Goal: Complete application form

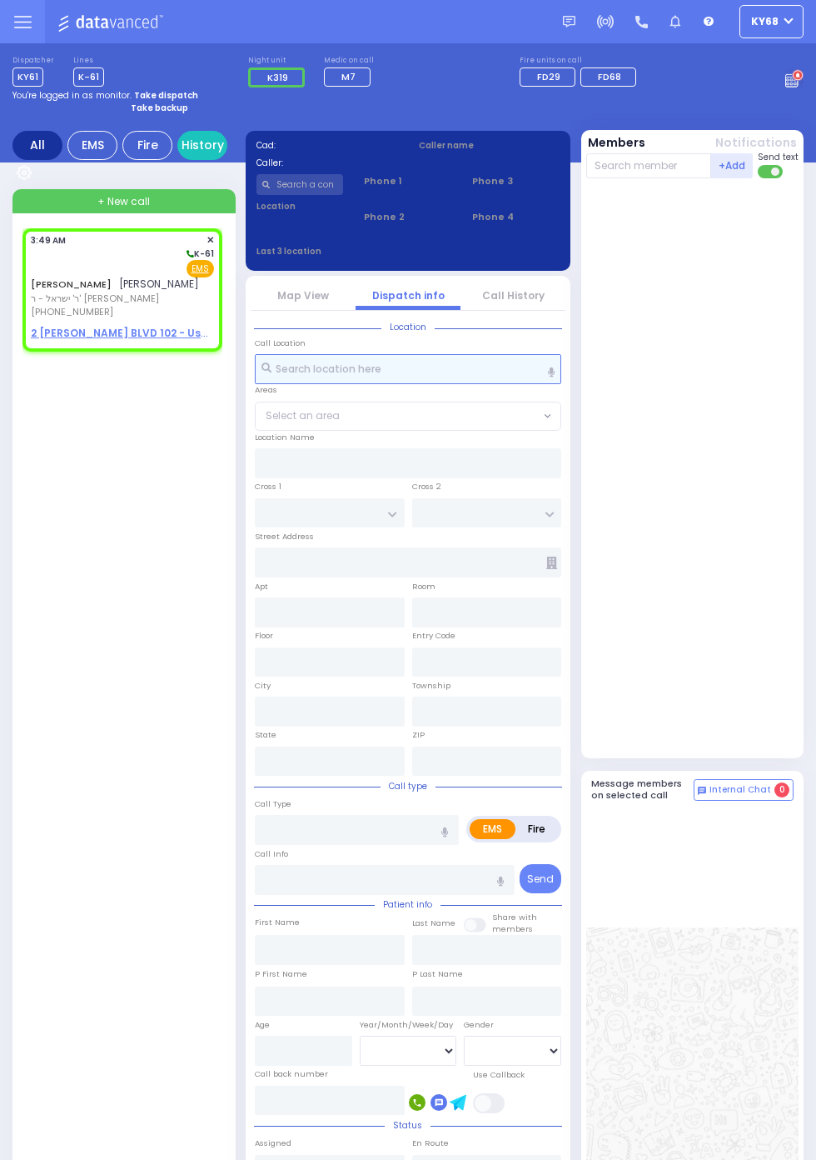
select select
radio input "true"
type input "DUVID MAYER"
type input "MILLER"
select select
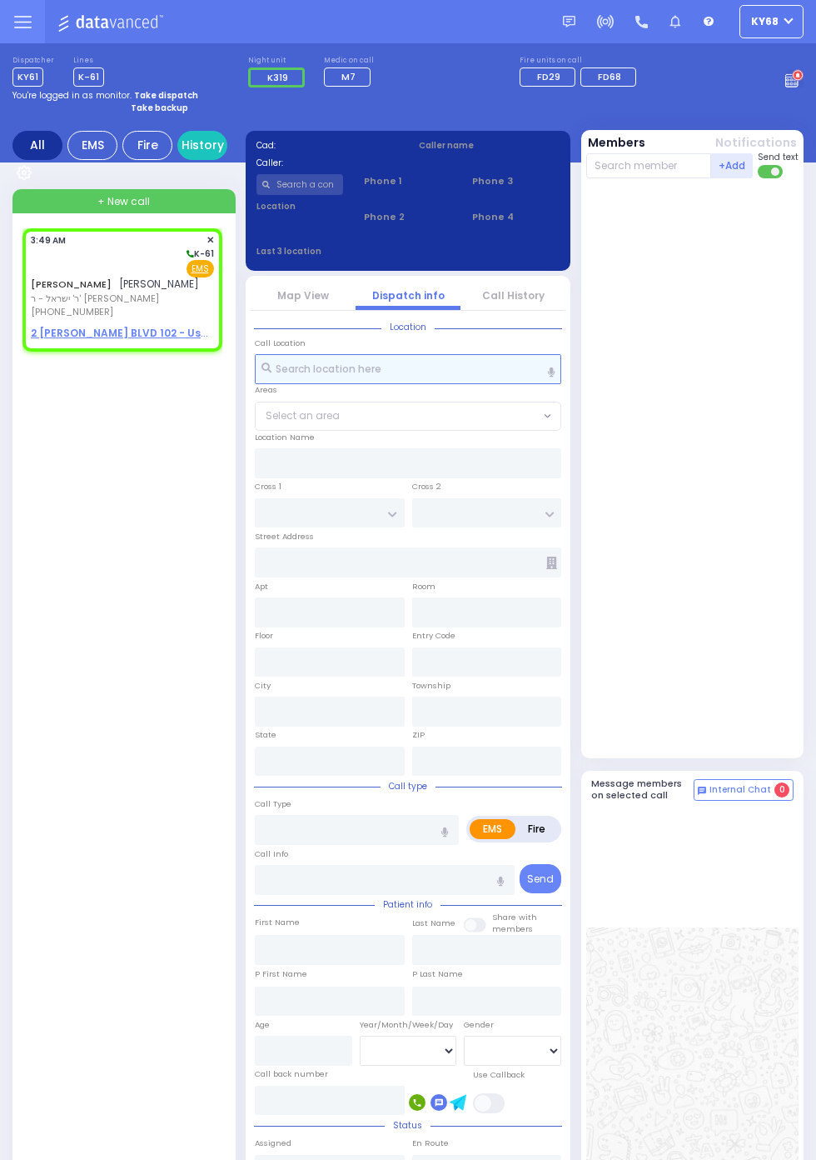
type input "03:49"
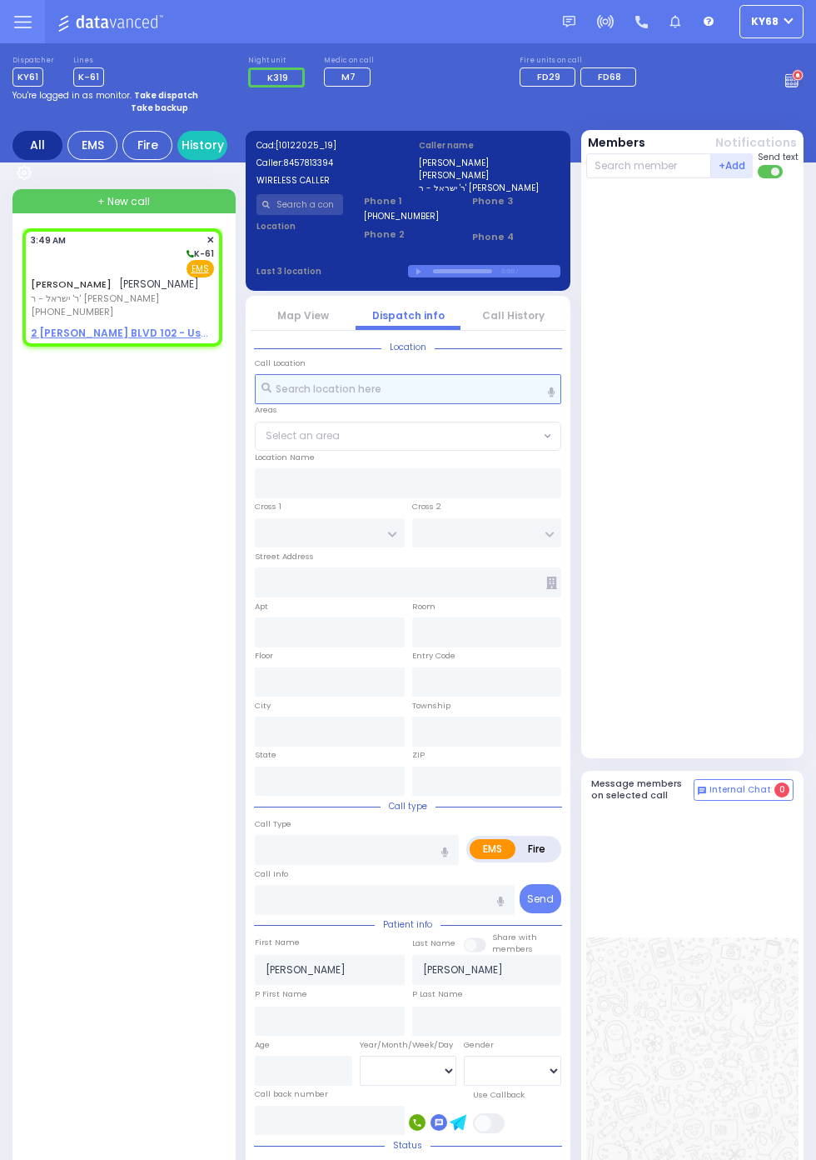
select select
radio input "true"
select select
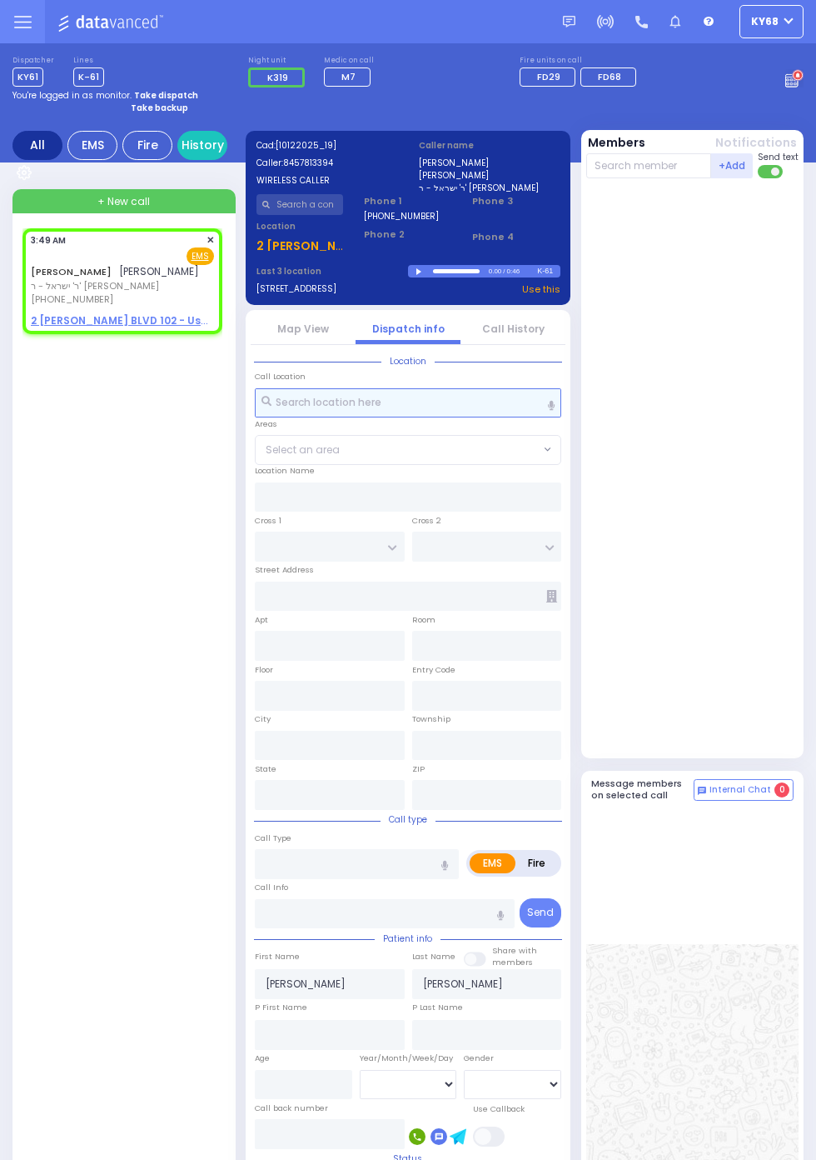
select select
radio input "true"
select select
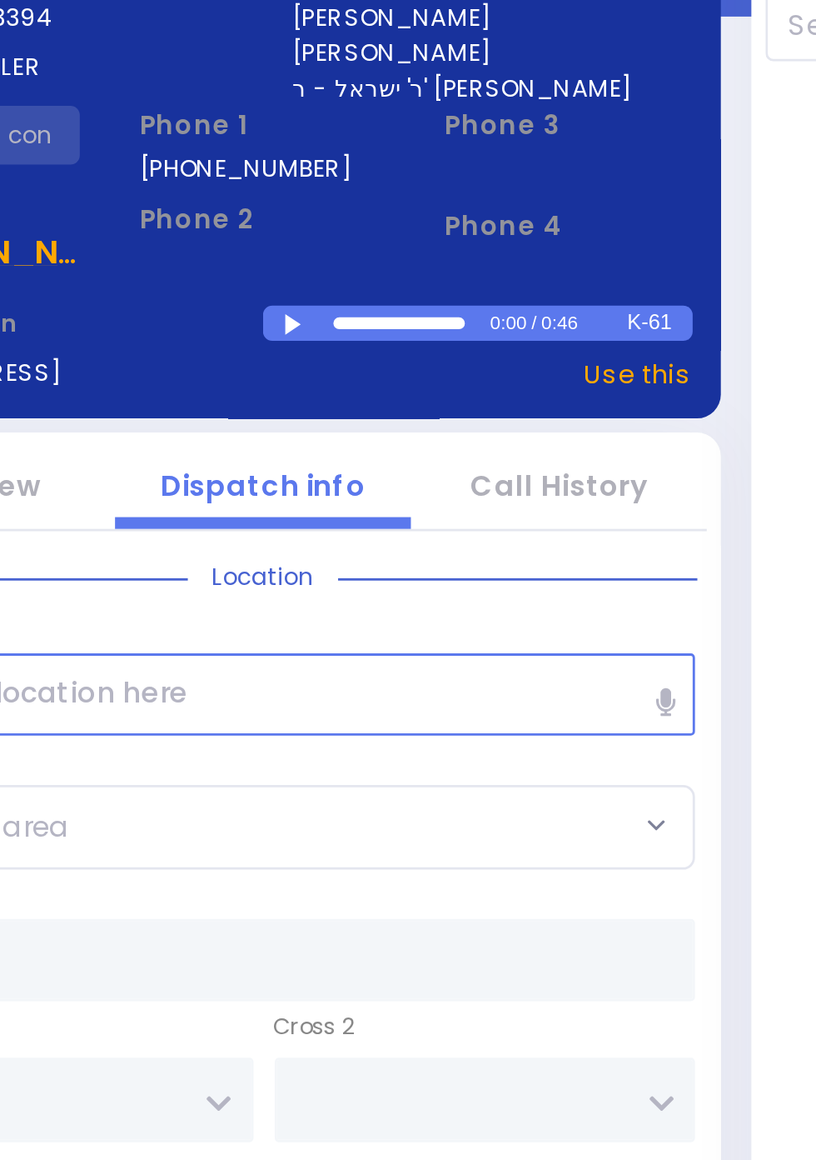
click at [426, 276] on div at bounding box center [421, 271] width 9 height 7
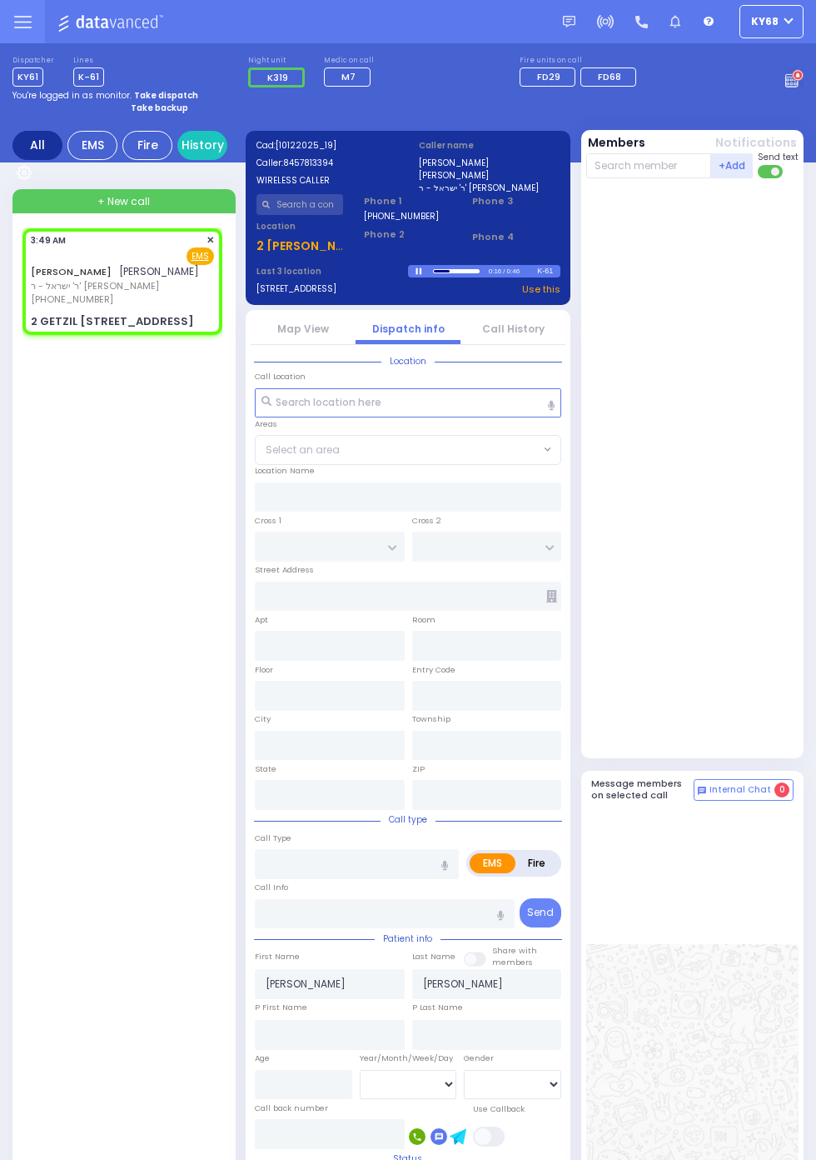
select select
radio input "true"
select select
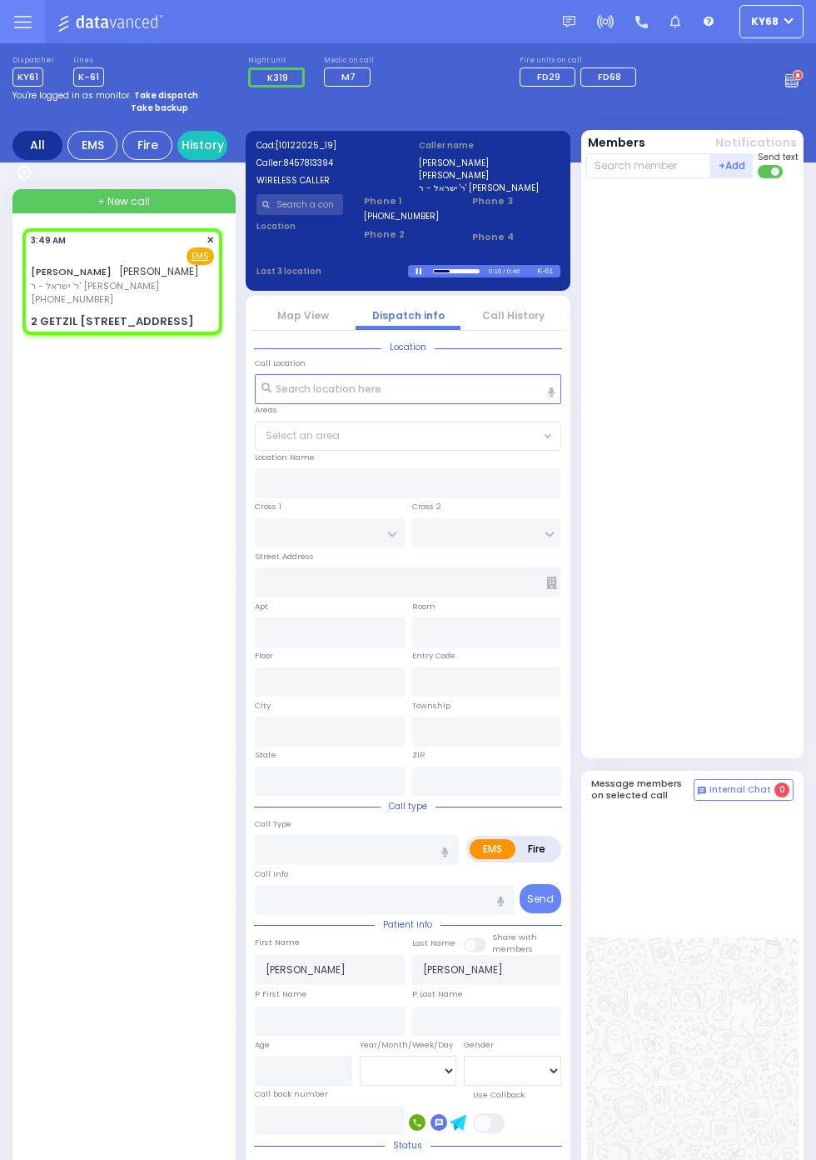
type input "GETZIL BERGER BLVD"
type input "ACRES RD"
type input "2 GETZIL BERGER BLVD"
type input "102"
type input "Kiryas Joel"
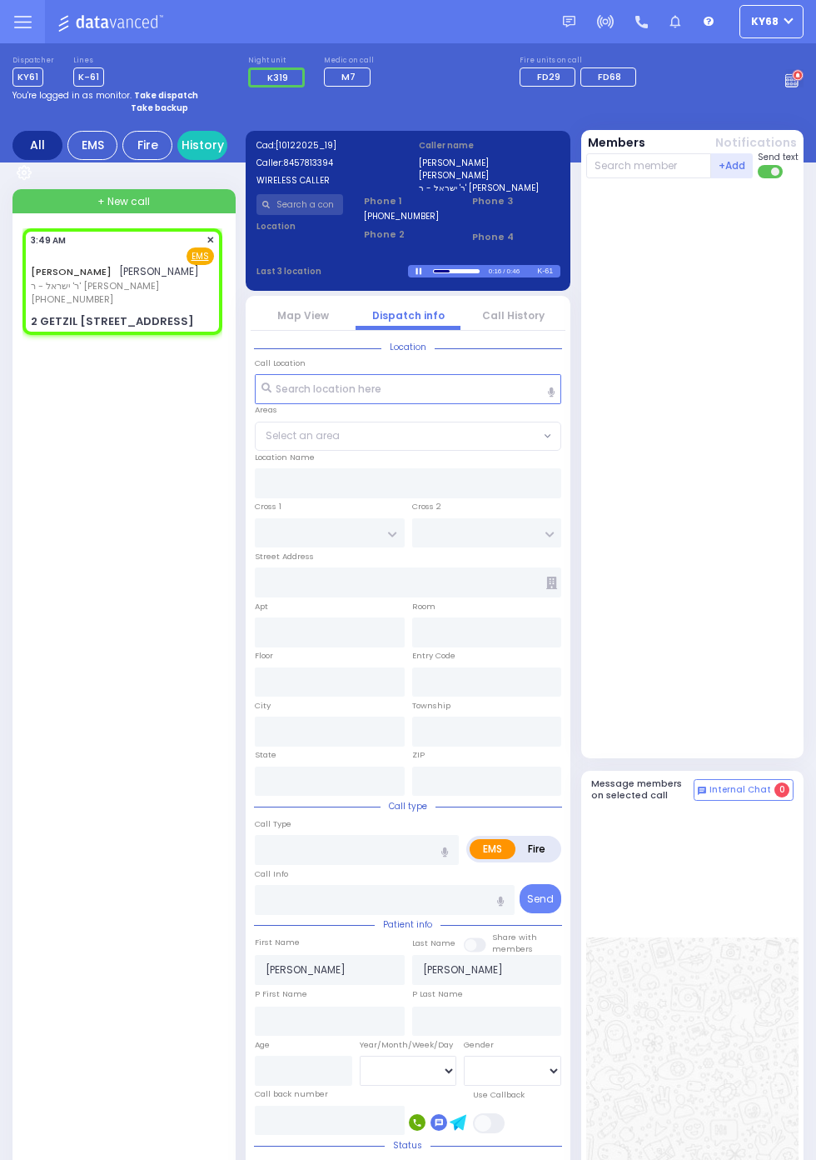
type input "New York"
type input "10950"
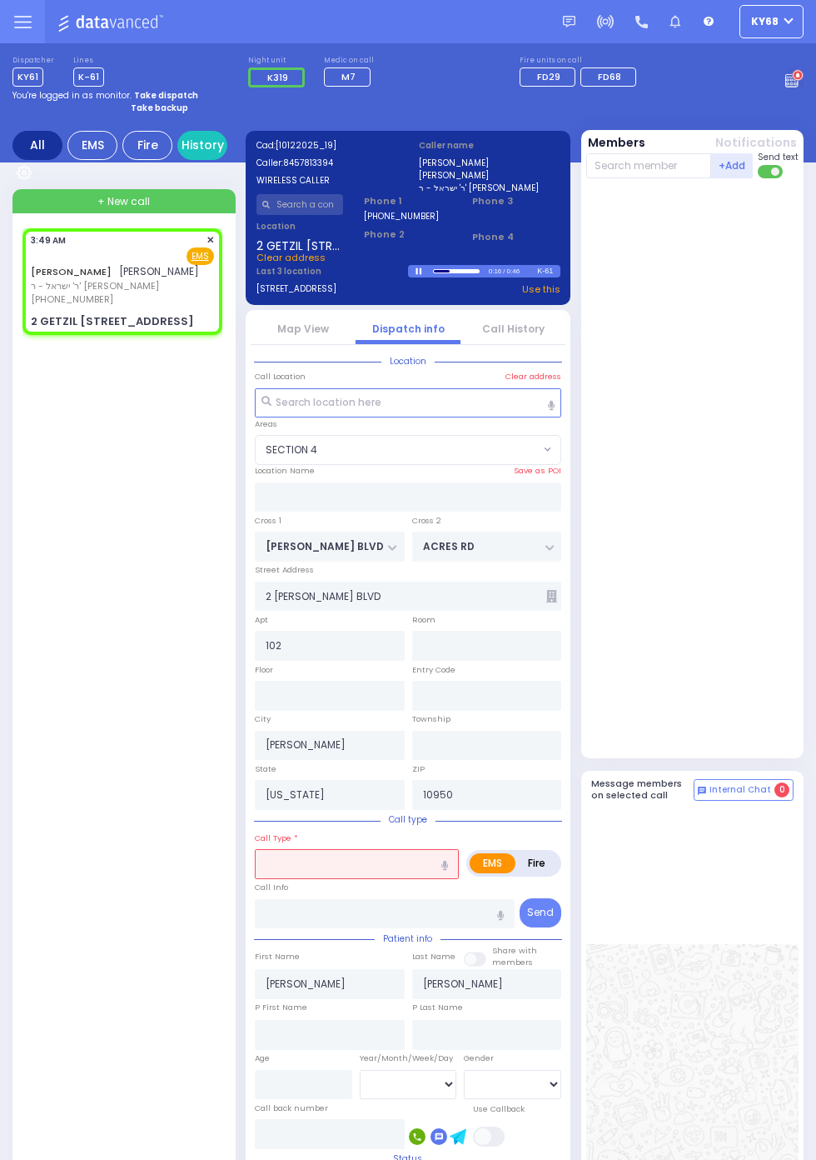
select select "SECTION 4"
select select
type input "Abdominal Pain"
radio input "true"
select select
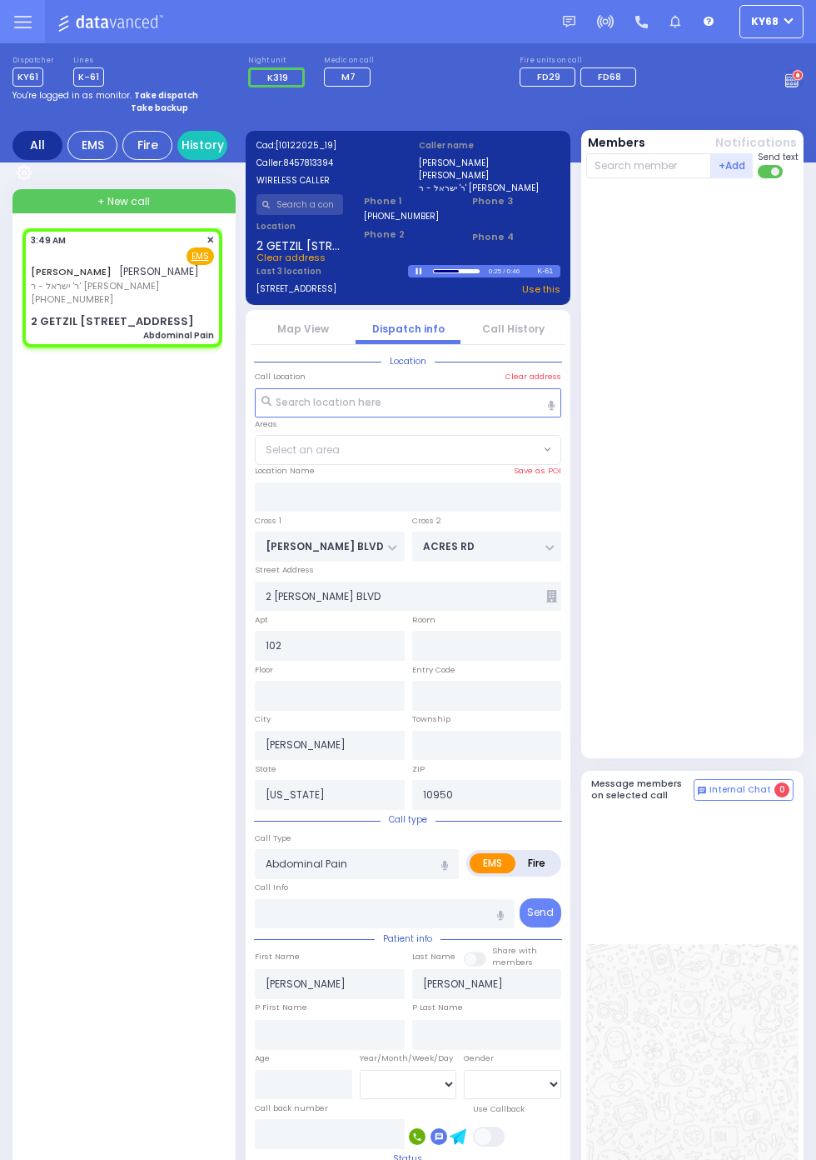
select select "SECTION 4"
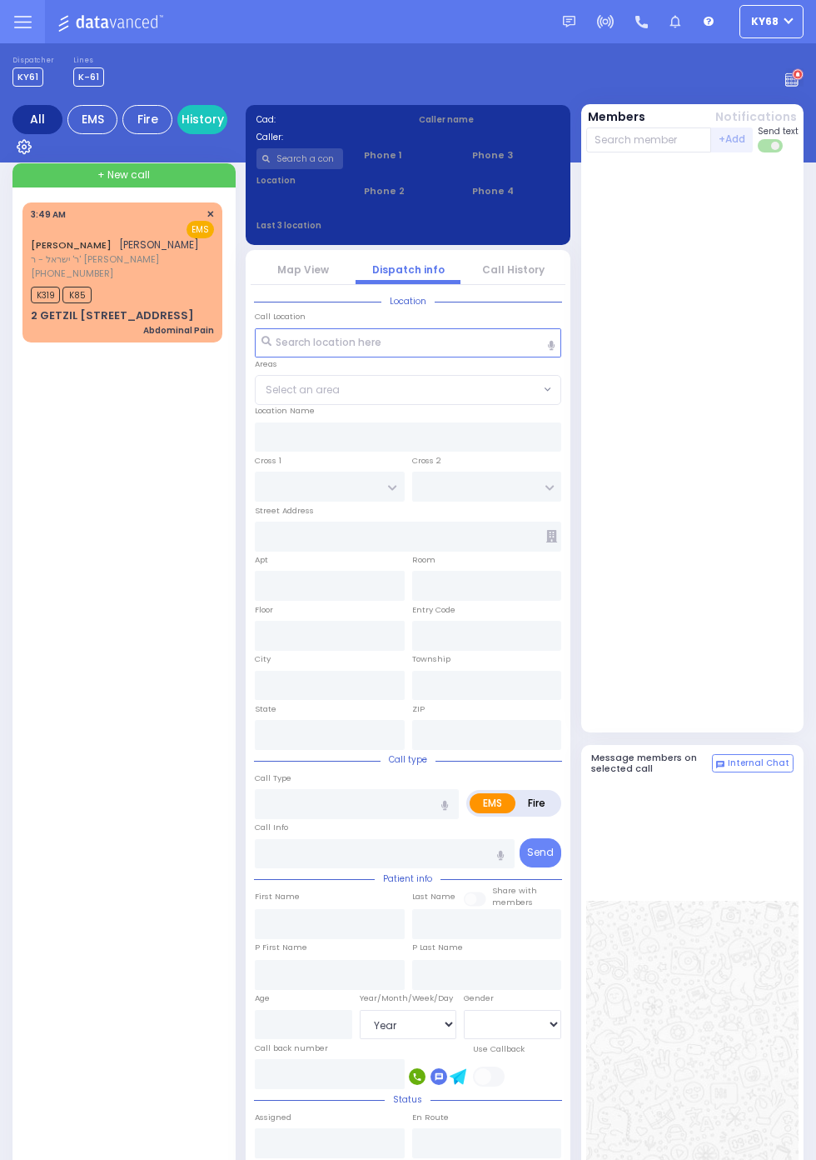
select select "Year"
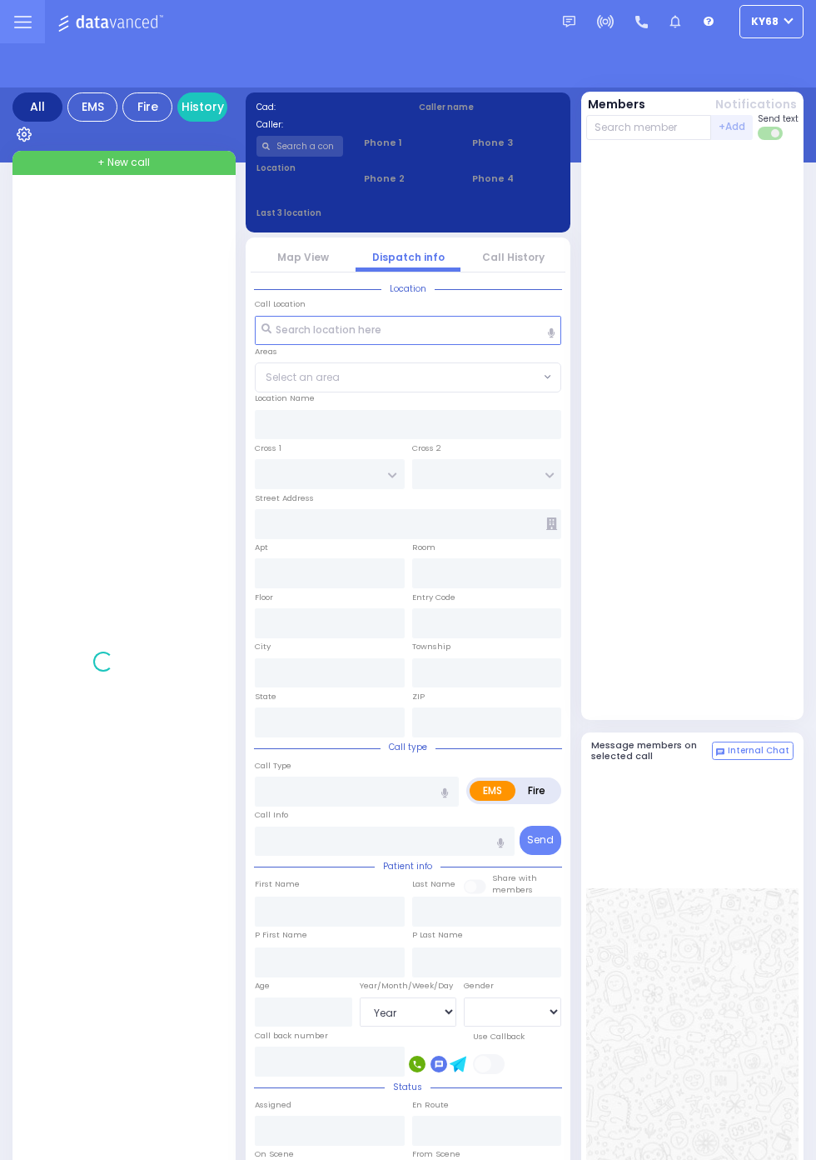
select select "Year"
